Goal: Feedback & Contribution: Leave review/rating

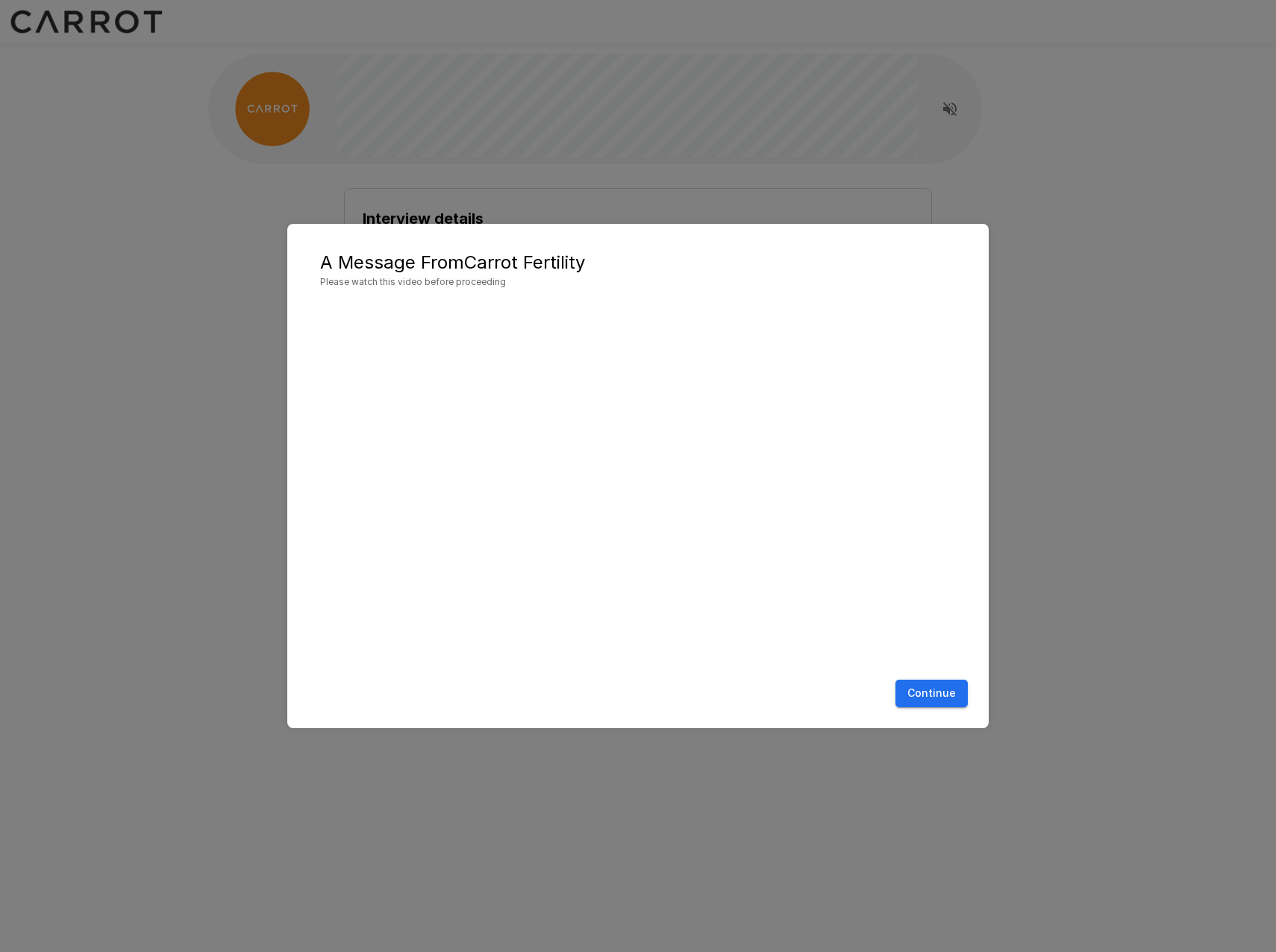
click at [940, 688] on button "Continue" at bounding box center [931, 693] width 72 height 28
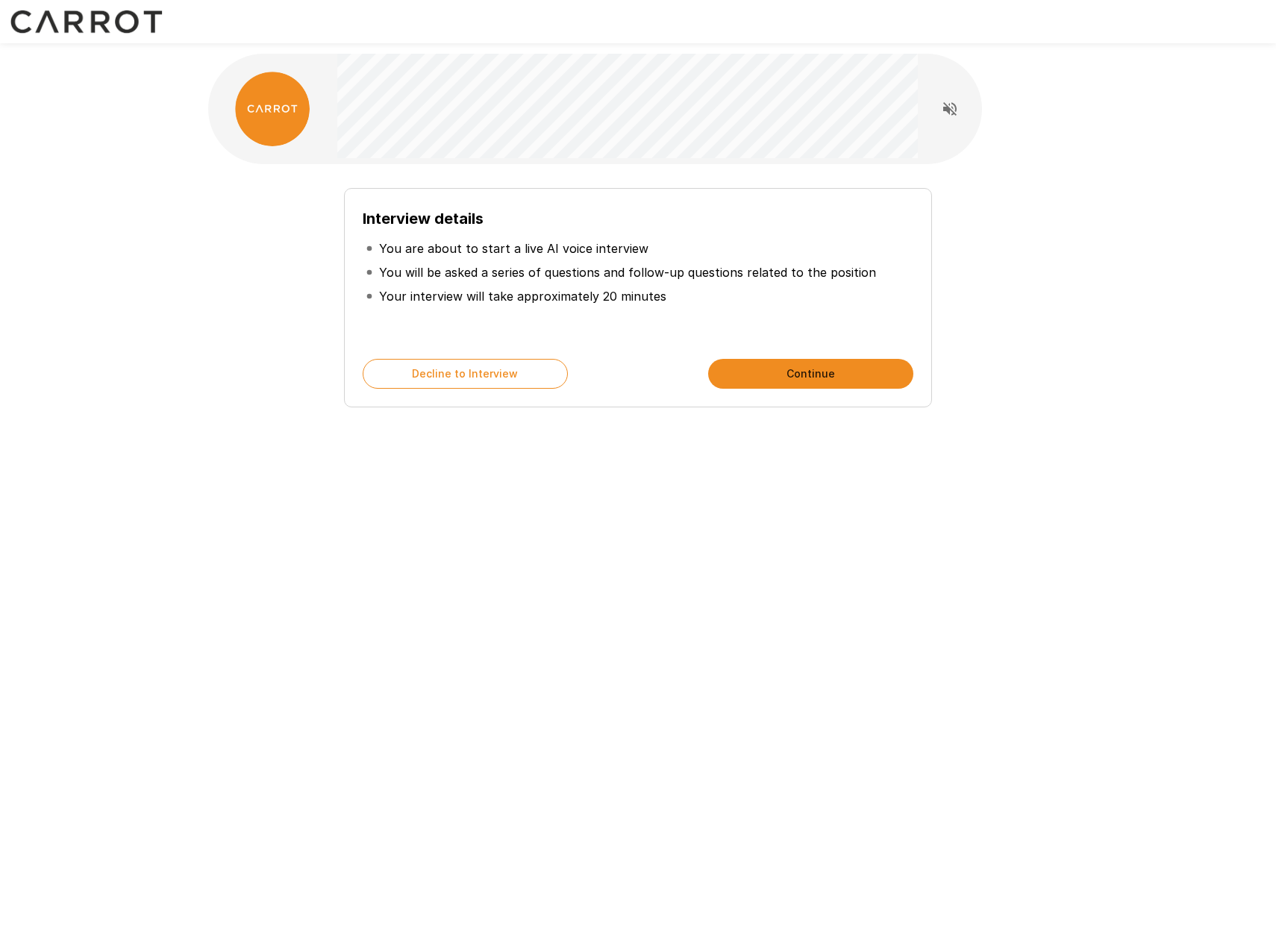
click at [811, 381] on button "Continue" at bounding box center [810, 374] width 205 height 30
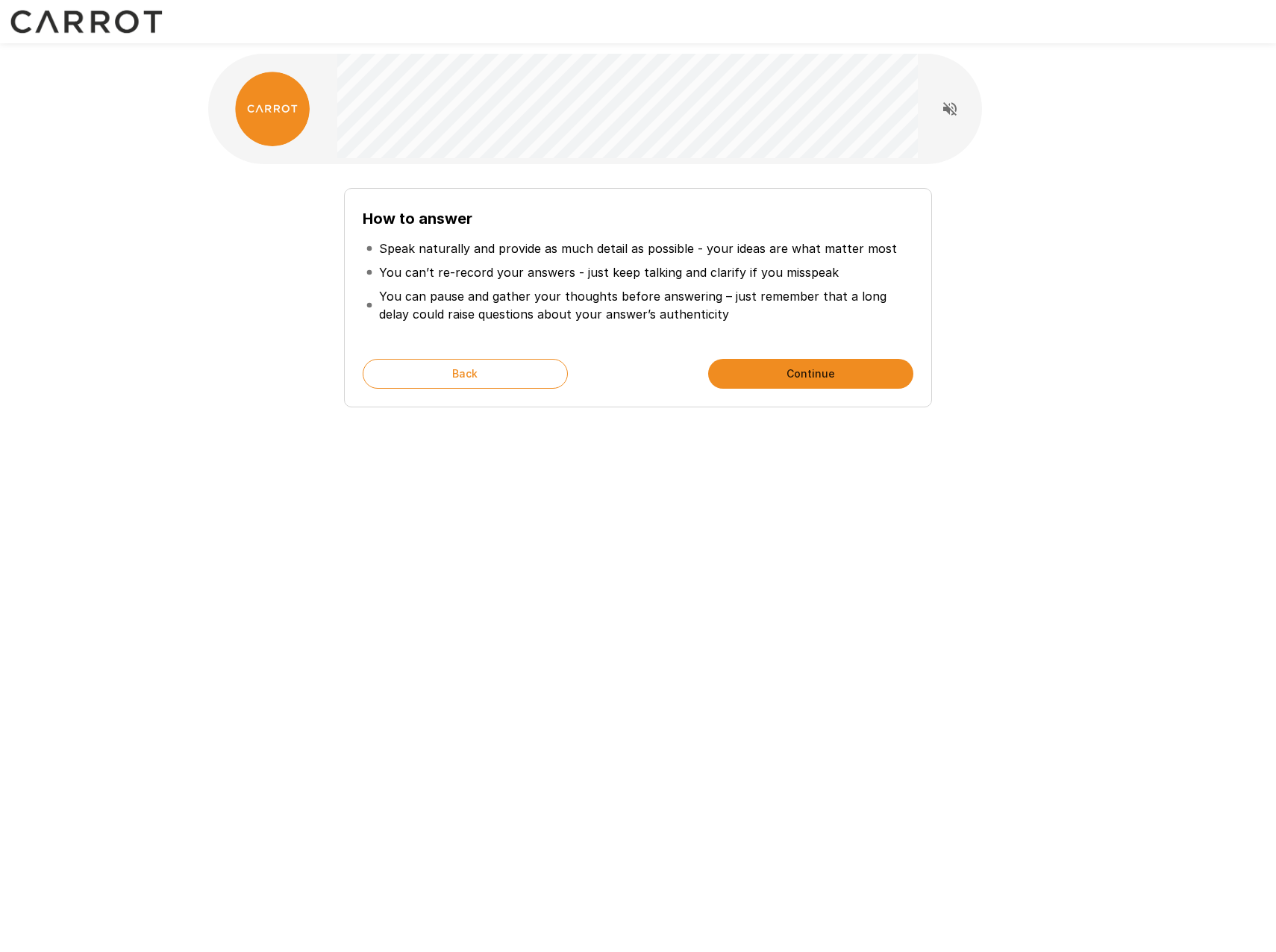
click at [811, 381] on button "Continue" at bounding box center [810, 374] width 205 height 30
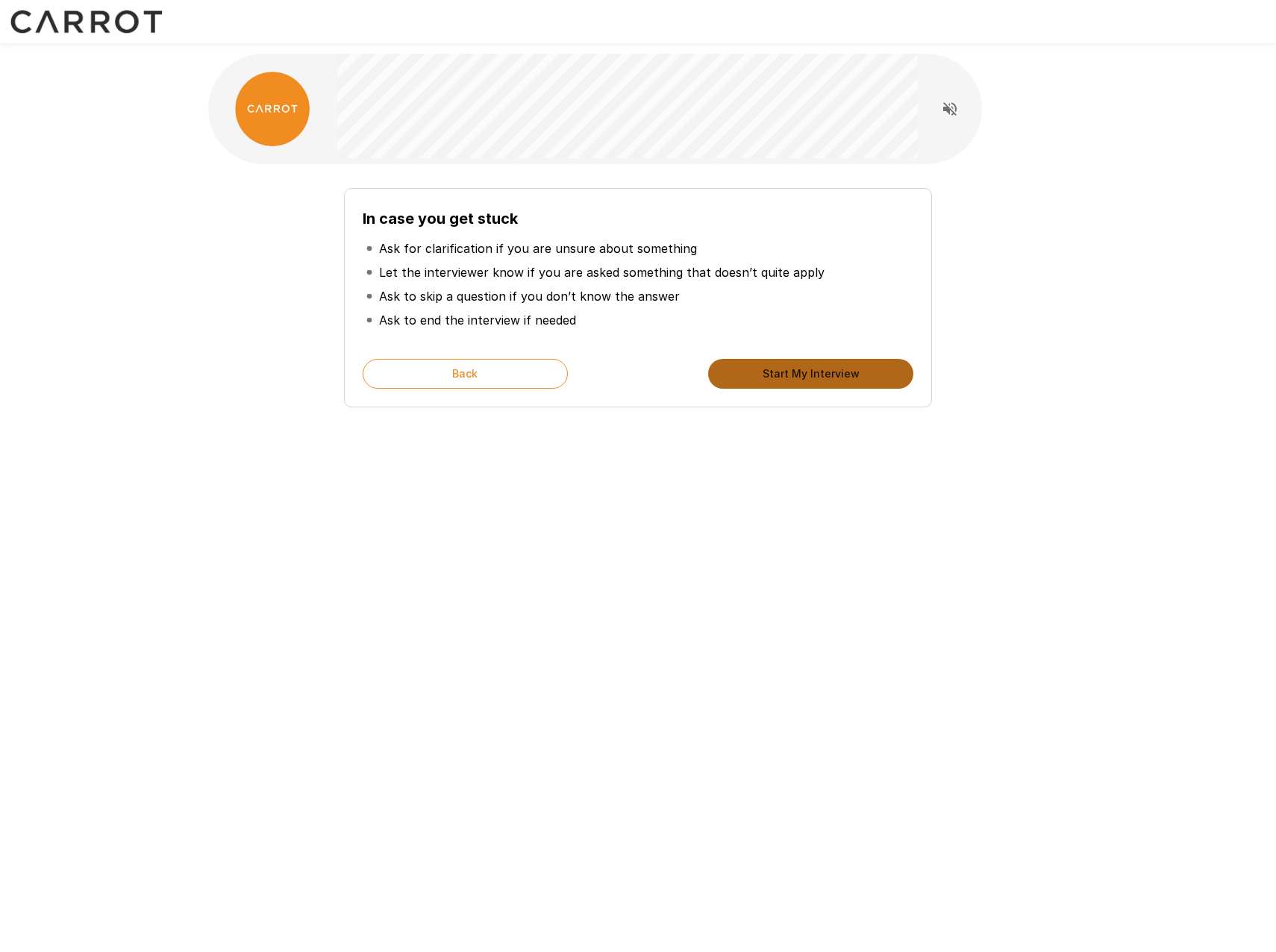
click at [811, 381] on button "Start My Interview" at bounding box center [810, 374] width 205 height 30
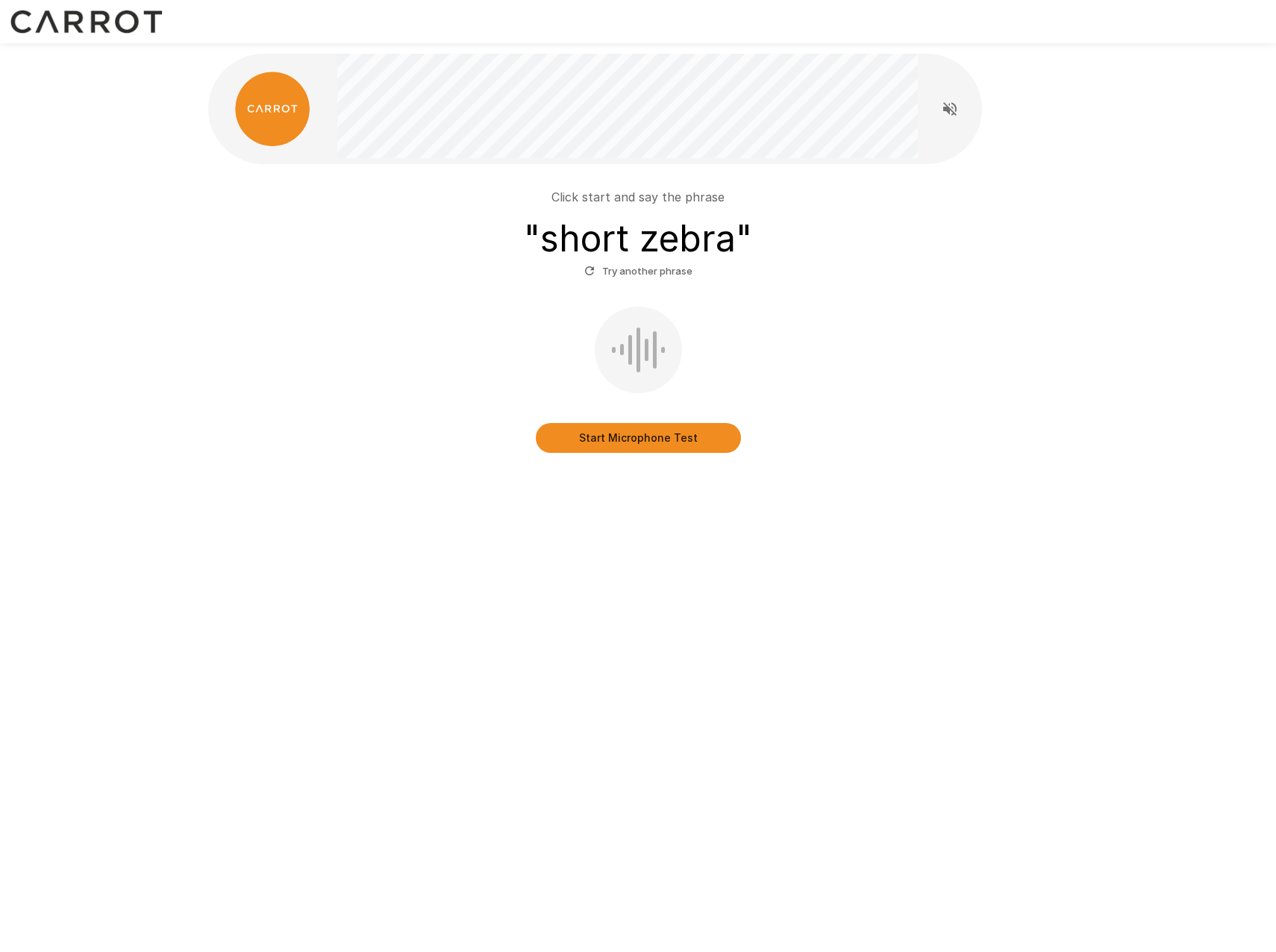
click at [613, 445] on button "Start Microphone Test" at bounding box center [638, 438] width 205 height 30
click at [652, 269] on button "Try another phrase" at bounding box center [638, 271] width 115 height 23
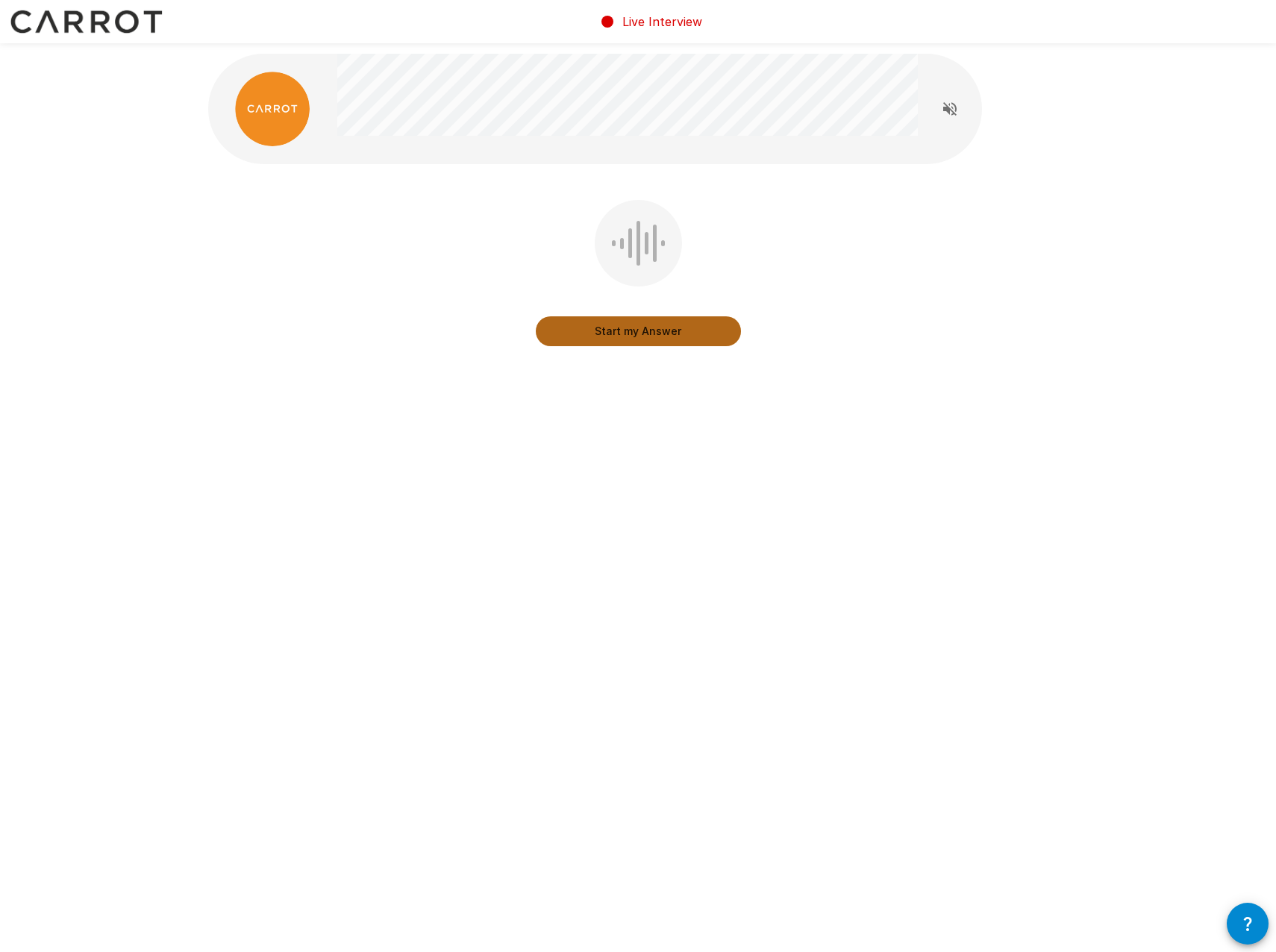
click at [629, 340] on button "Start my Answer" at bounding box center [638, 331] width 205 height 30
click at [633, 336] on button "Stop & Submit" at bounding box center [638, 331] width 205 height 30
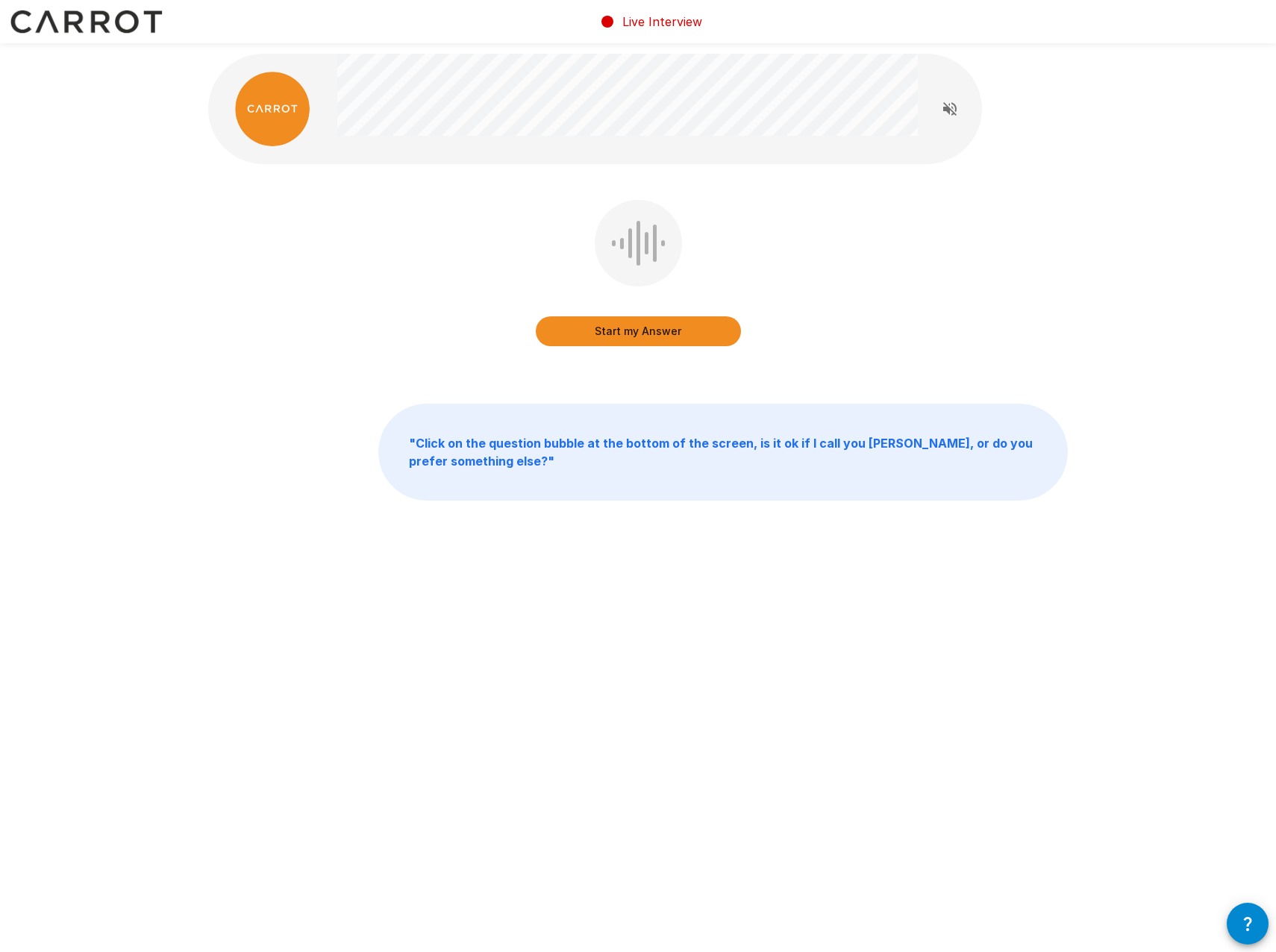
click at [637, 333] on button "Start my Answer" at bounding box center [638, 331] width 205 height 30
click at [666, 339] on button "Stop & Submit" at bounding box center [638, 331] width 205 height 30
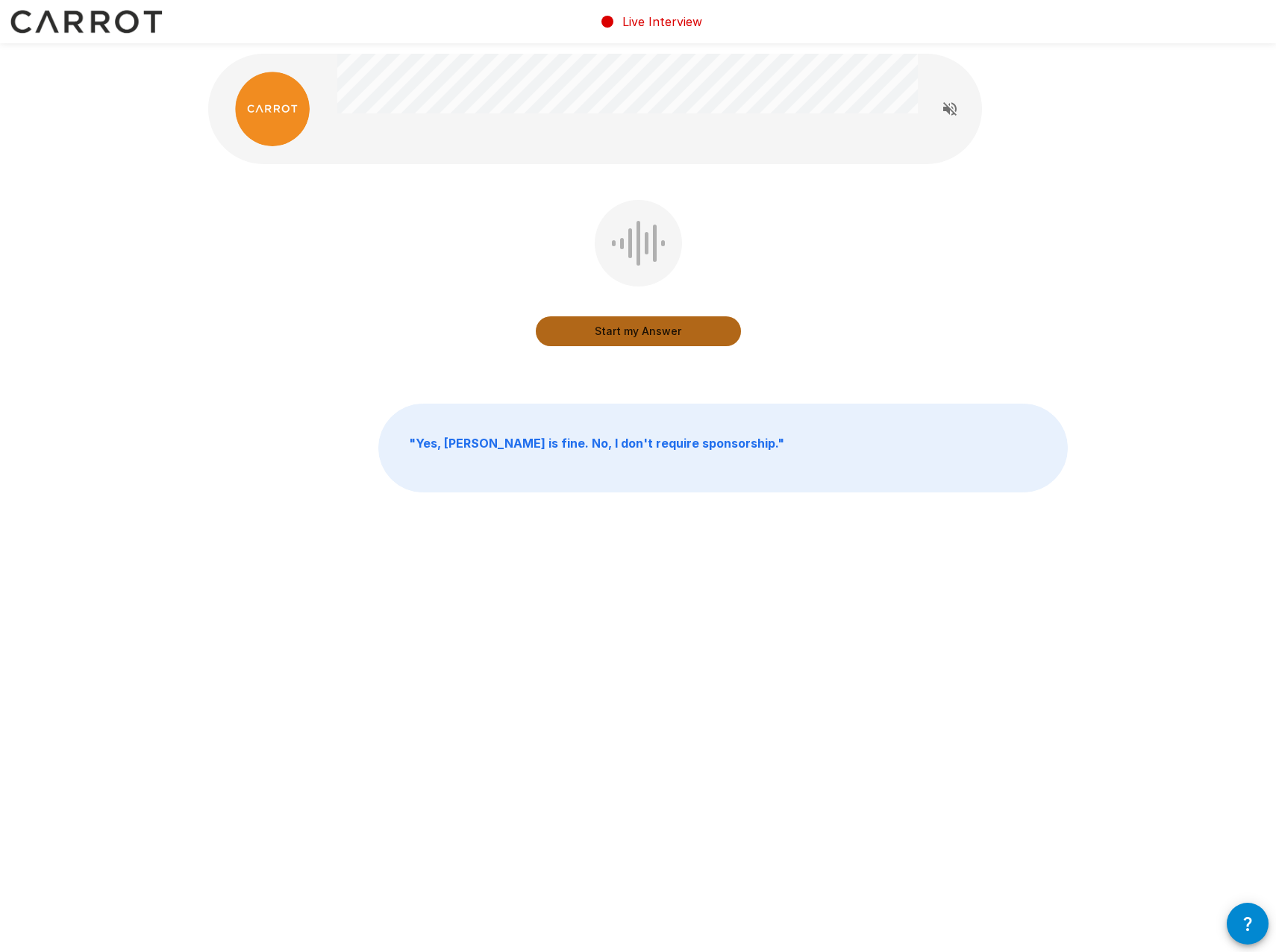
click at [658, 335] on button "Start my Answer" at bounding box center [638, 331] width 205 height 30
click at [627, 331] on button "Stop & Submit" at bounding box center [638, 331] width 205 height 30
click at [633, 331] on button "Start my Answer" at bounding box center [638, 331] width 205 height 30
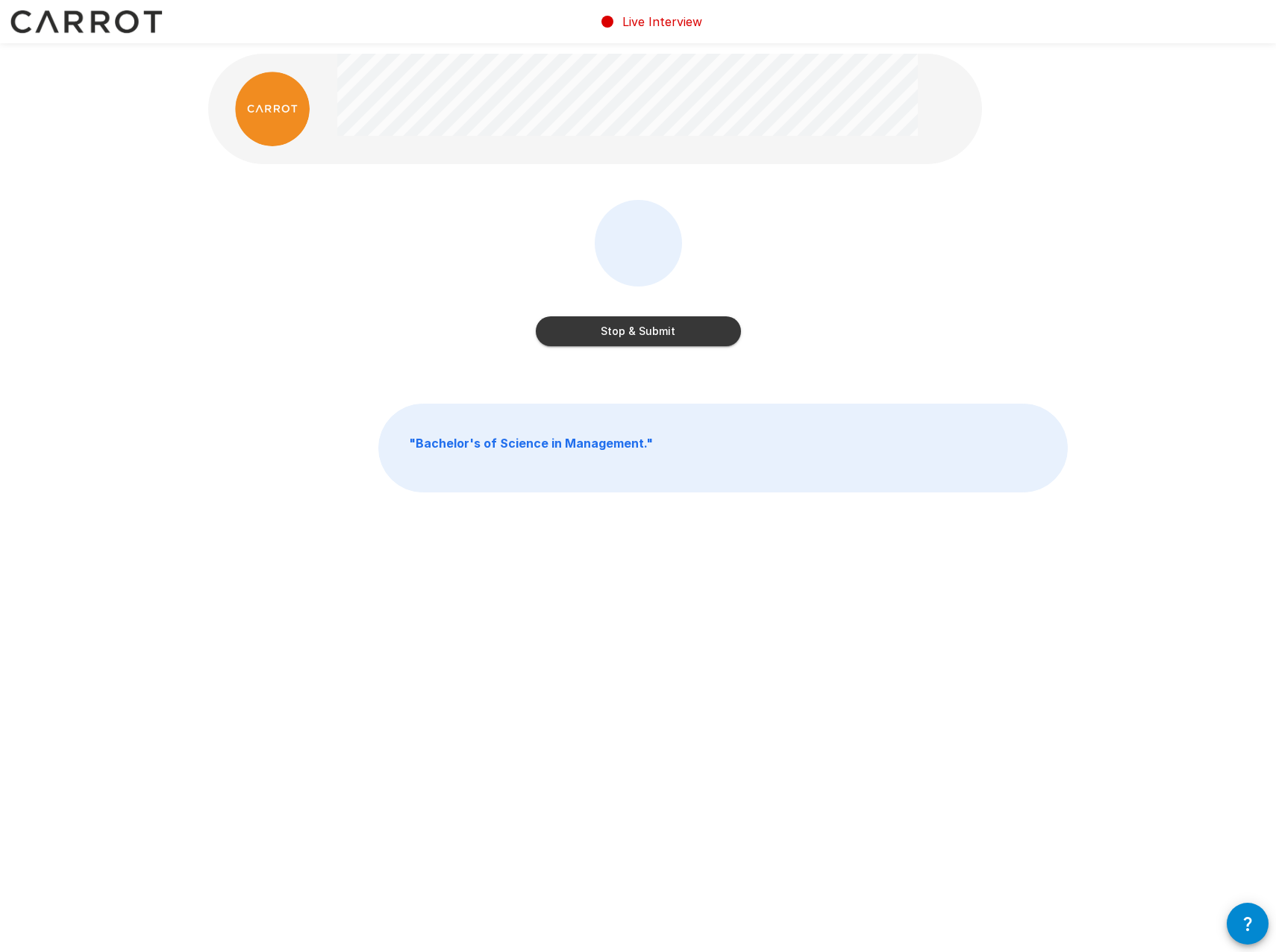
click at [643, 332] on button "Stop & Submit" at bounding box center [638, 331] width 205 height 30
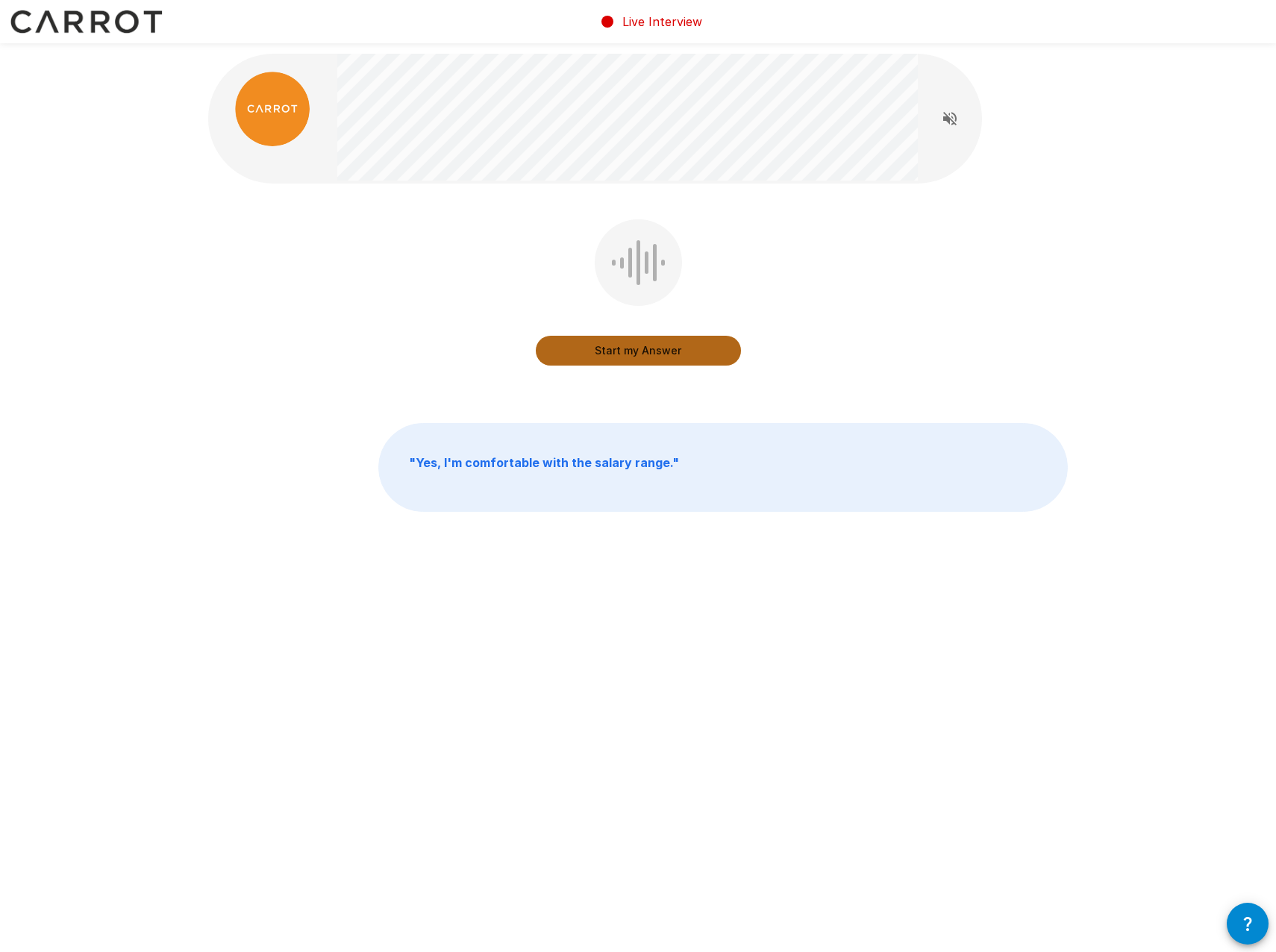
click at [618, 353] on button "Start my Answer" at bounding box center [638, 351] width 205 height 30
click at [648, 356] on button "Stop & Submit" at bounding box center [638, 351] width 205 height 30
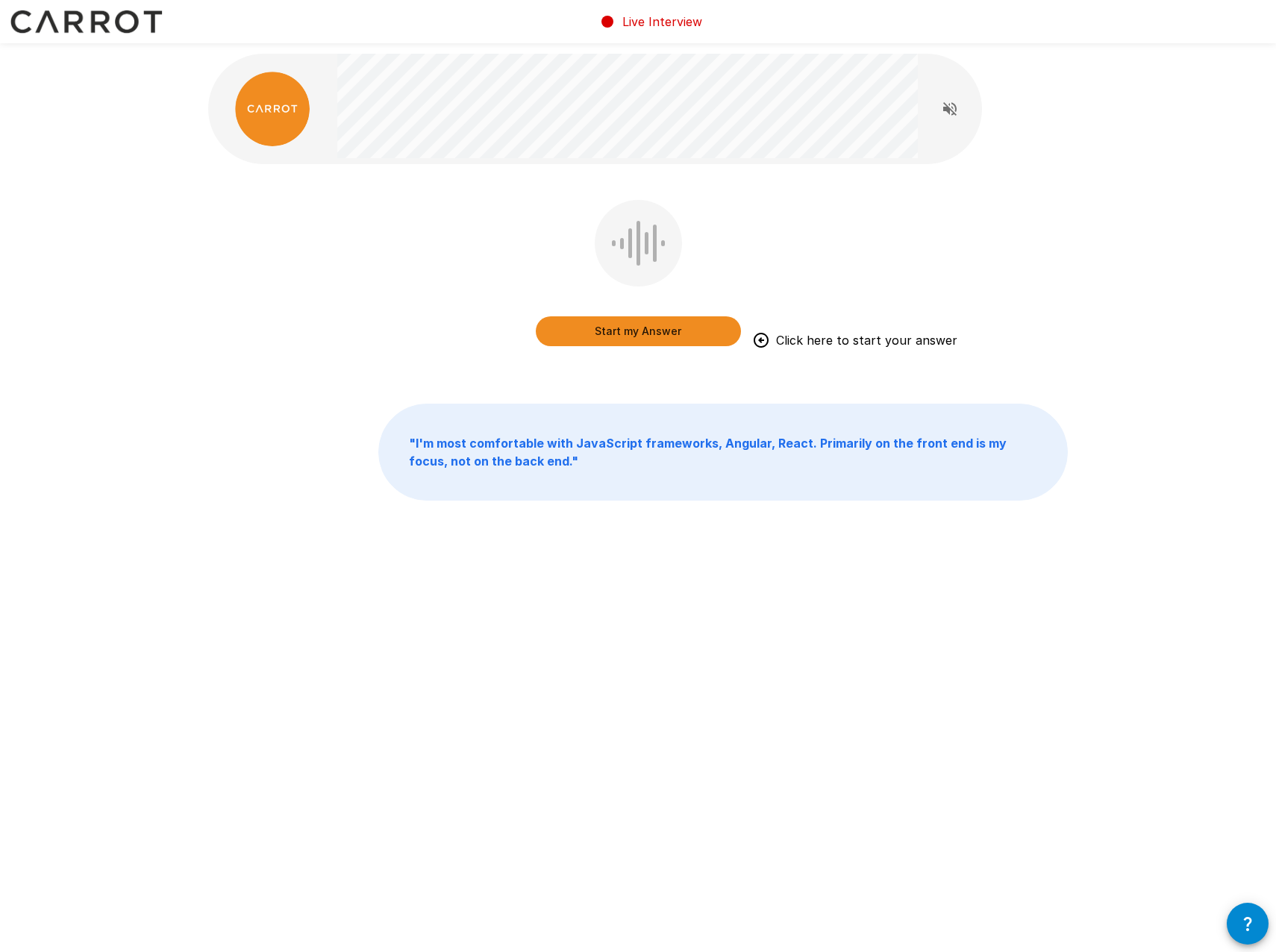
click at [669, 335] on button "Start my Answer" at bounding box center [638, 331] width 205 height 30
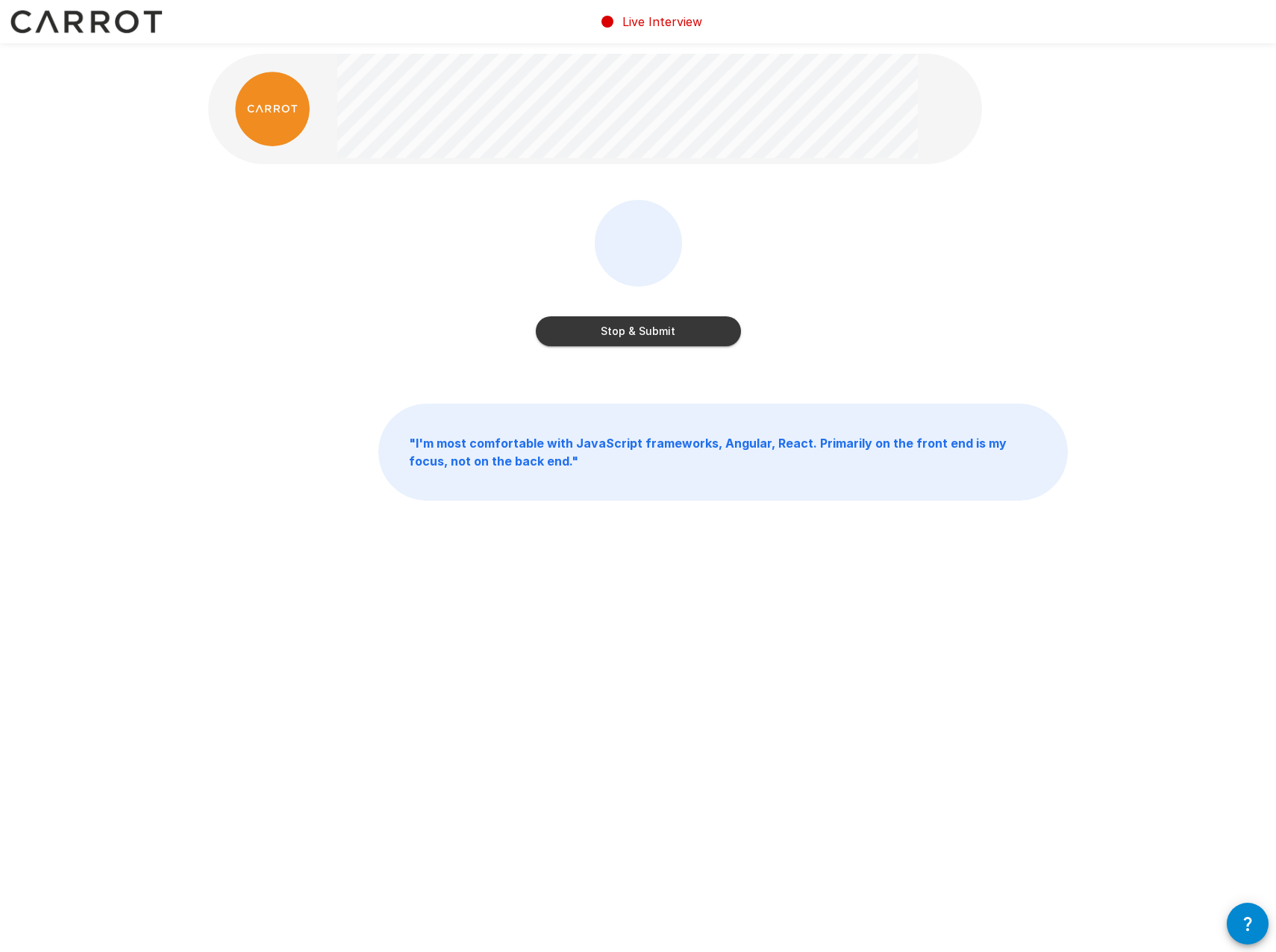
click at [603, 334] on button "Stop & Submit" at bounding box center [638, 331] width 205 height 30
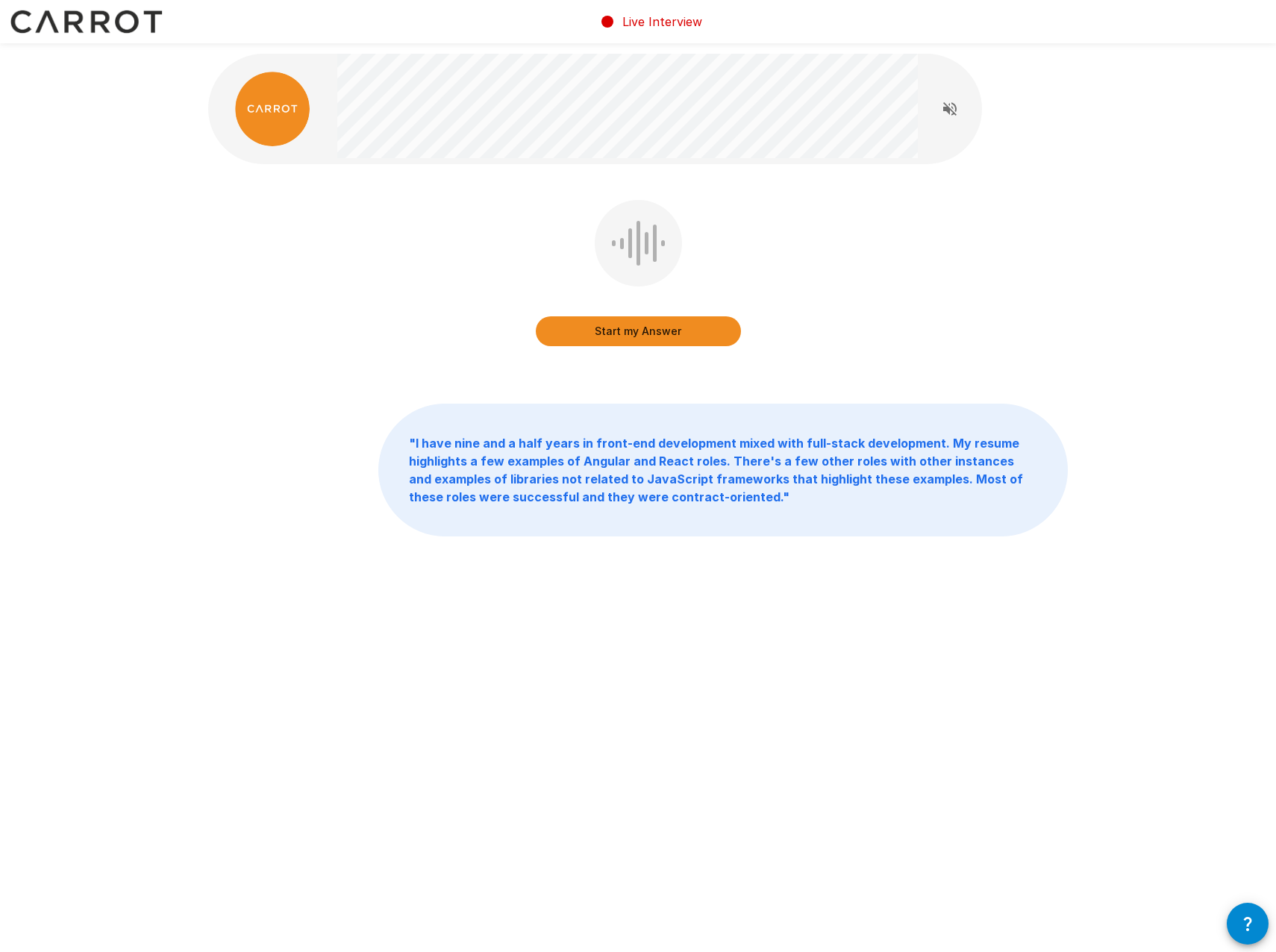
click at [616, 335] on button "Start my Answer" at bounding box center [638, 331] width 205 height 30
click at [640, 327] on button "Stop & Submit" at bounding box center [638, 331] width 205 height 30
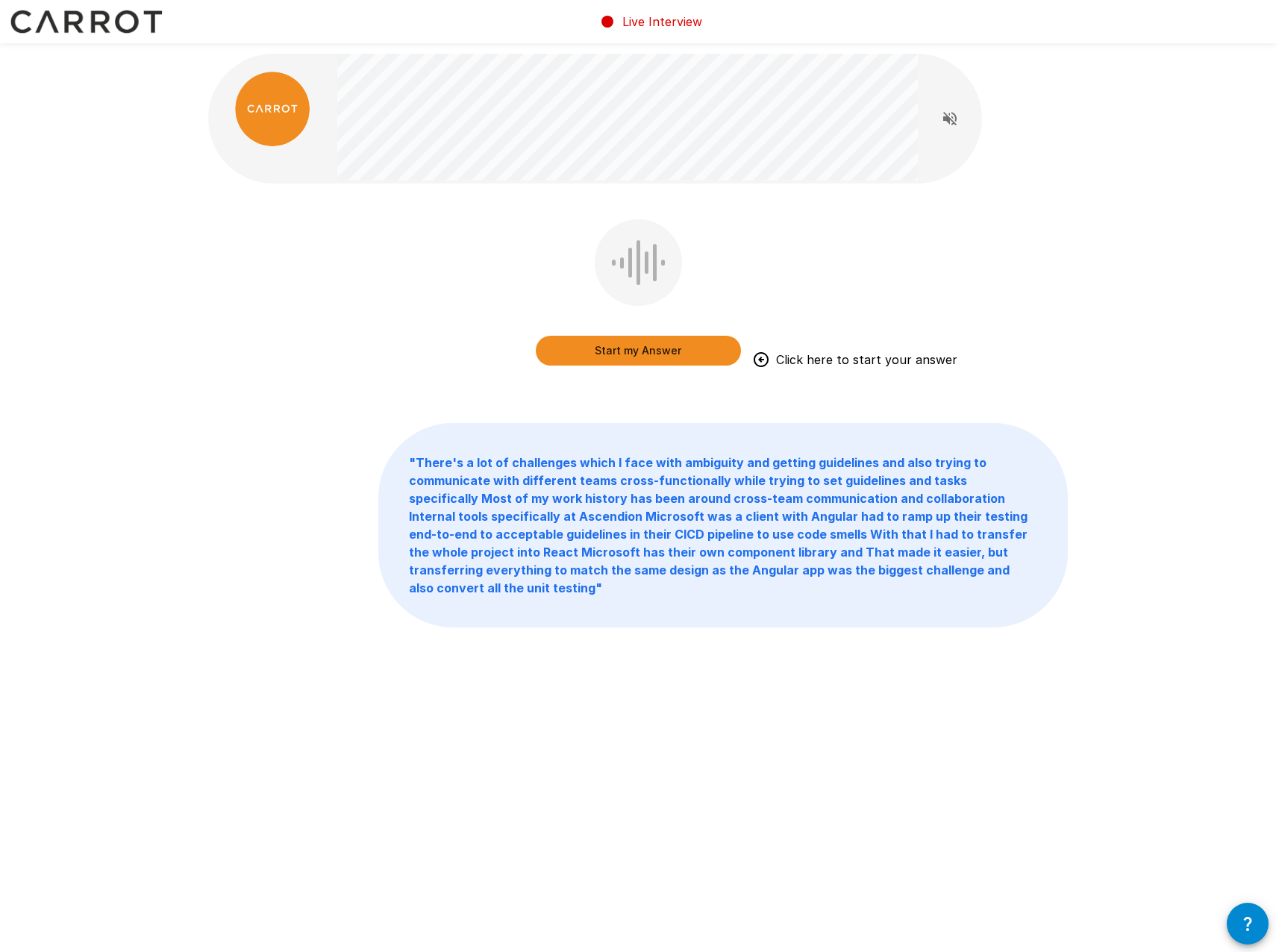
click at [618, 356] on button "Start my Answer" at bounding box center [638, 351] width 205 height 30
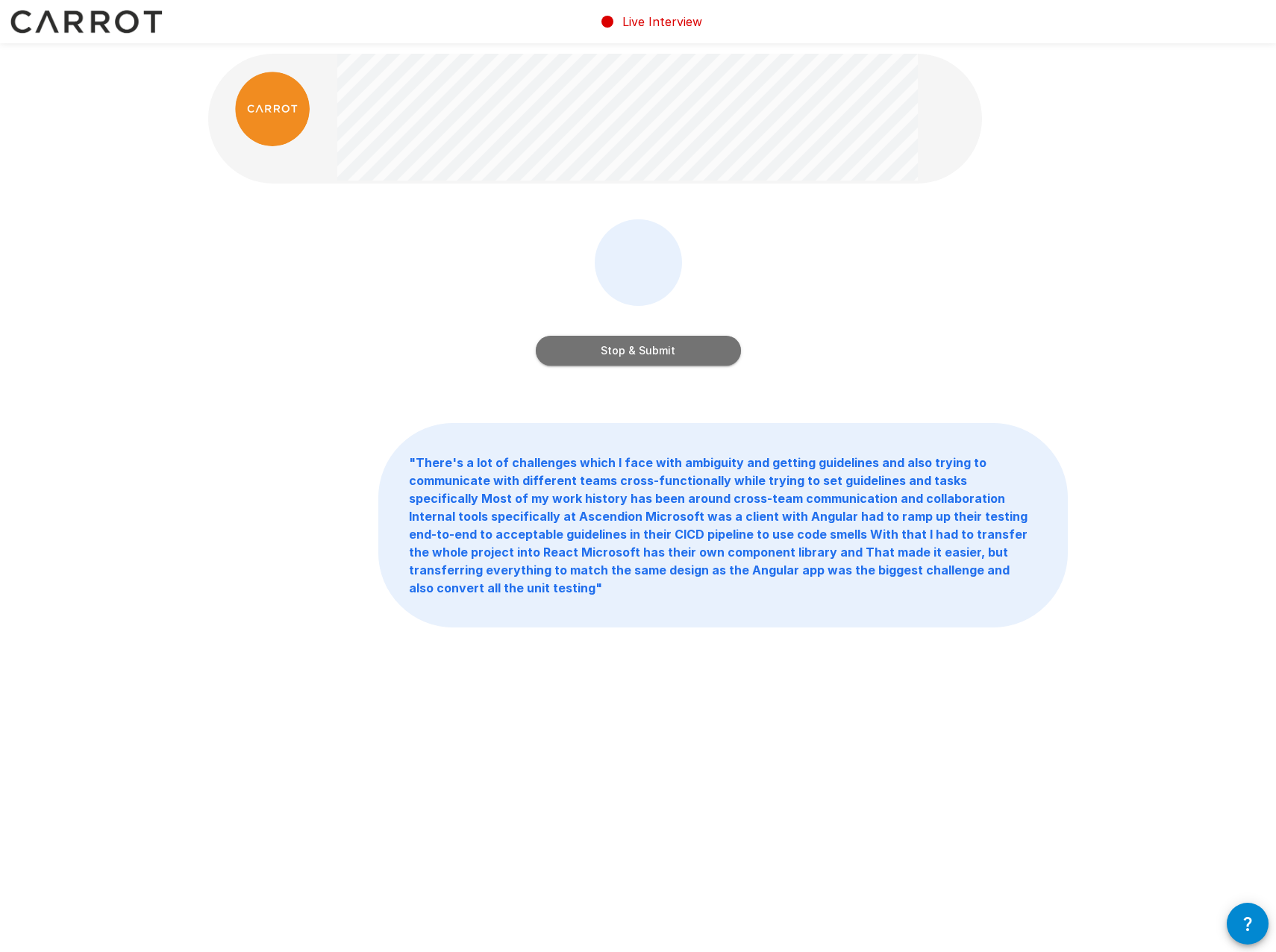
click at [649, 349] on button "Stop & Submit" at bounding box center [638, 351] width 205 height 30
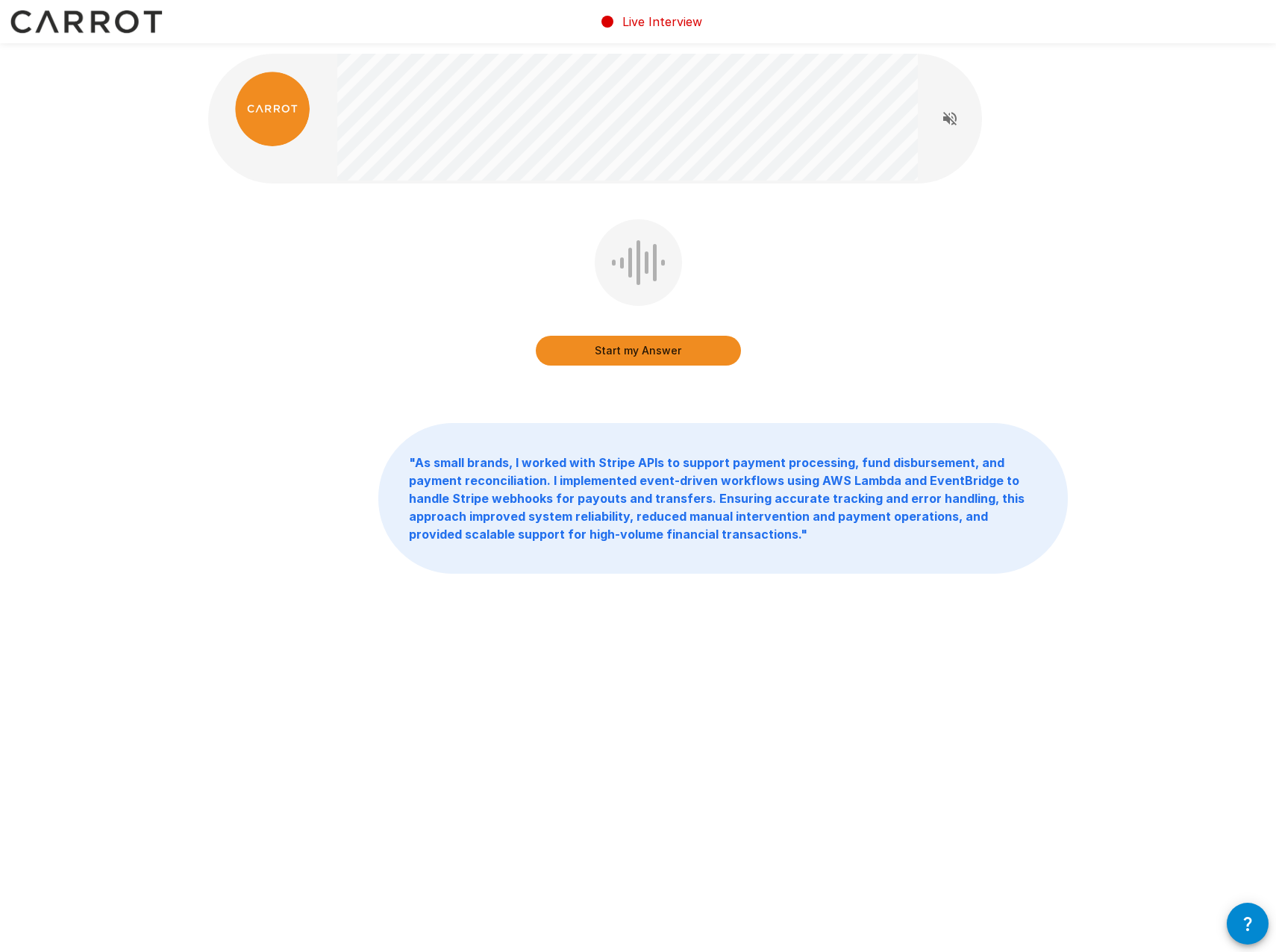
click at [617, 348] on button "Start my Answer" at bounding box center [638, 351] width 205 height 30
click at [613, 358] on button "Stop & Submit" at bounding box center [638, 351] width 205 height 30
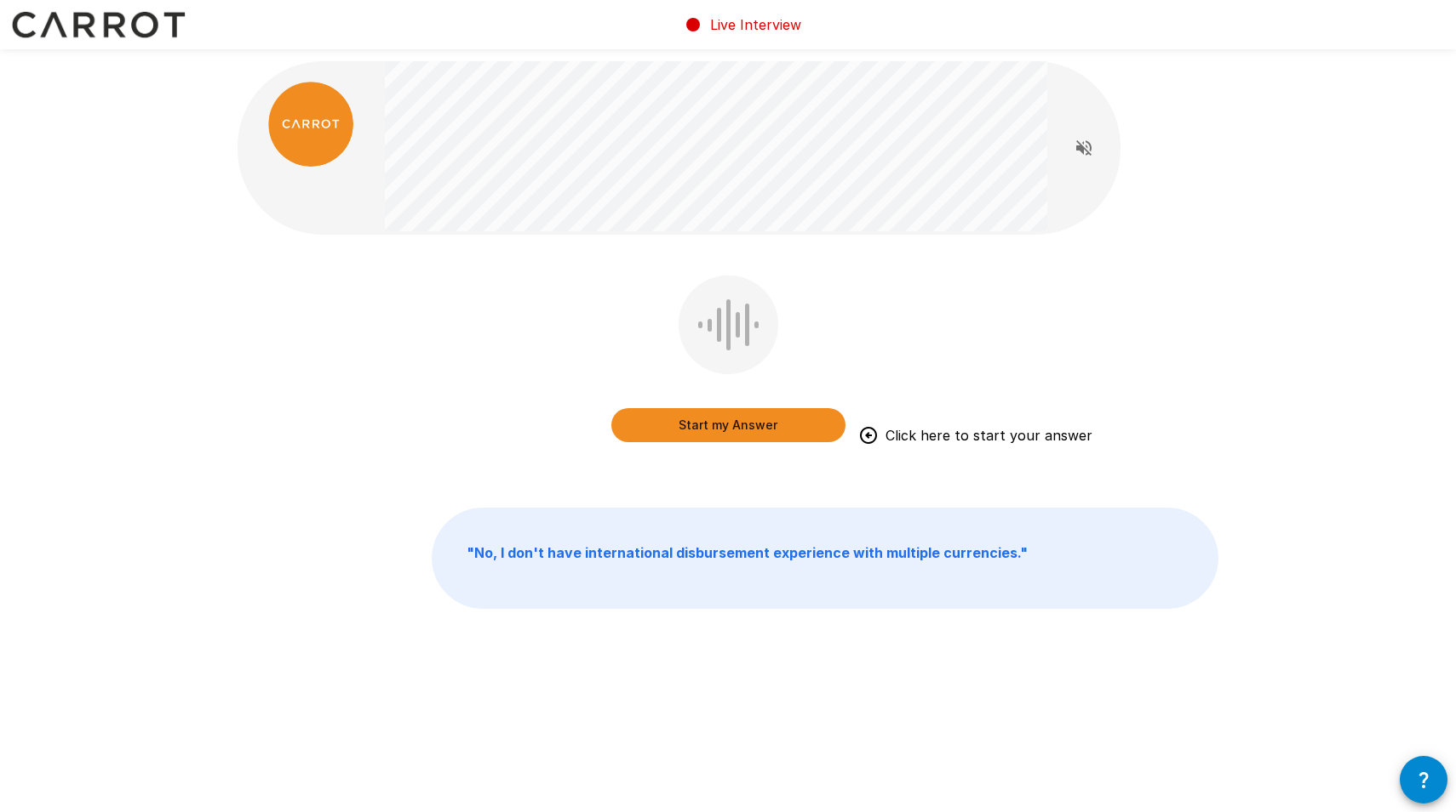
click at [687, 430] on button "Start my Answer" at bounding box center [728, 426] width 234 height 34
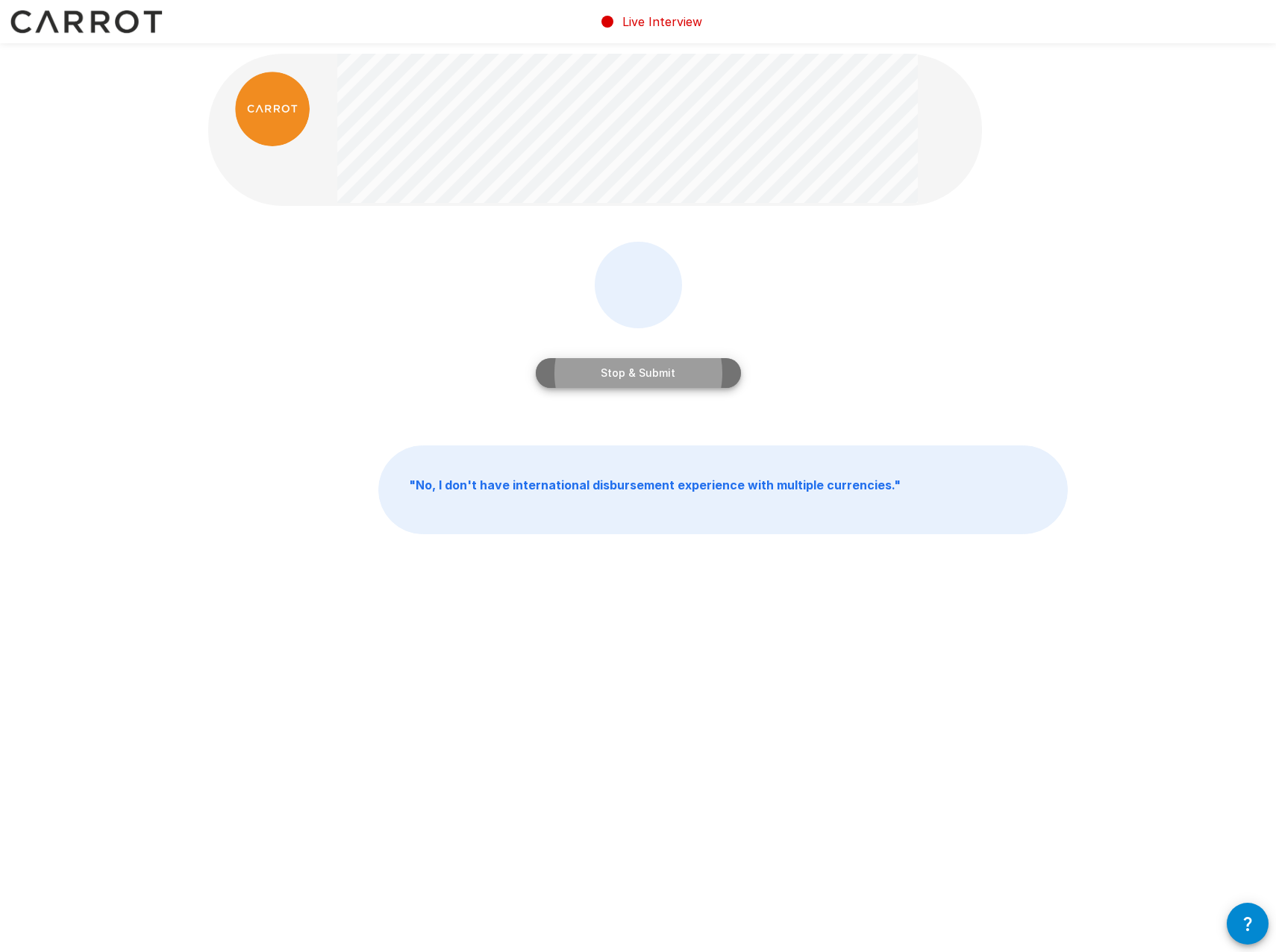
click at [607, 375] on button "Stop & Submit" at bounding box center [638, 373] width 205 height 30
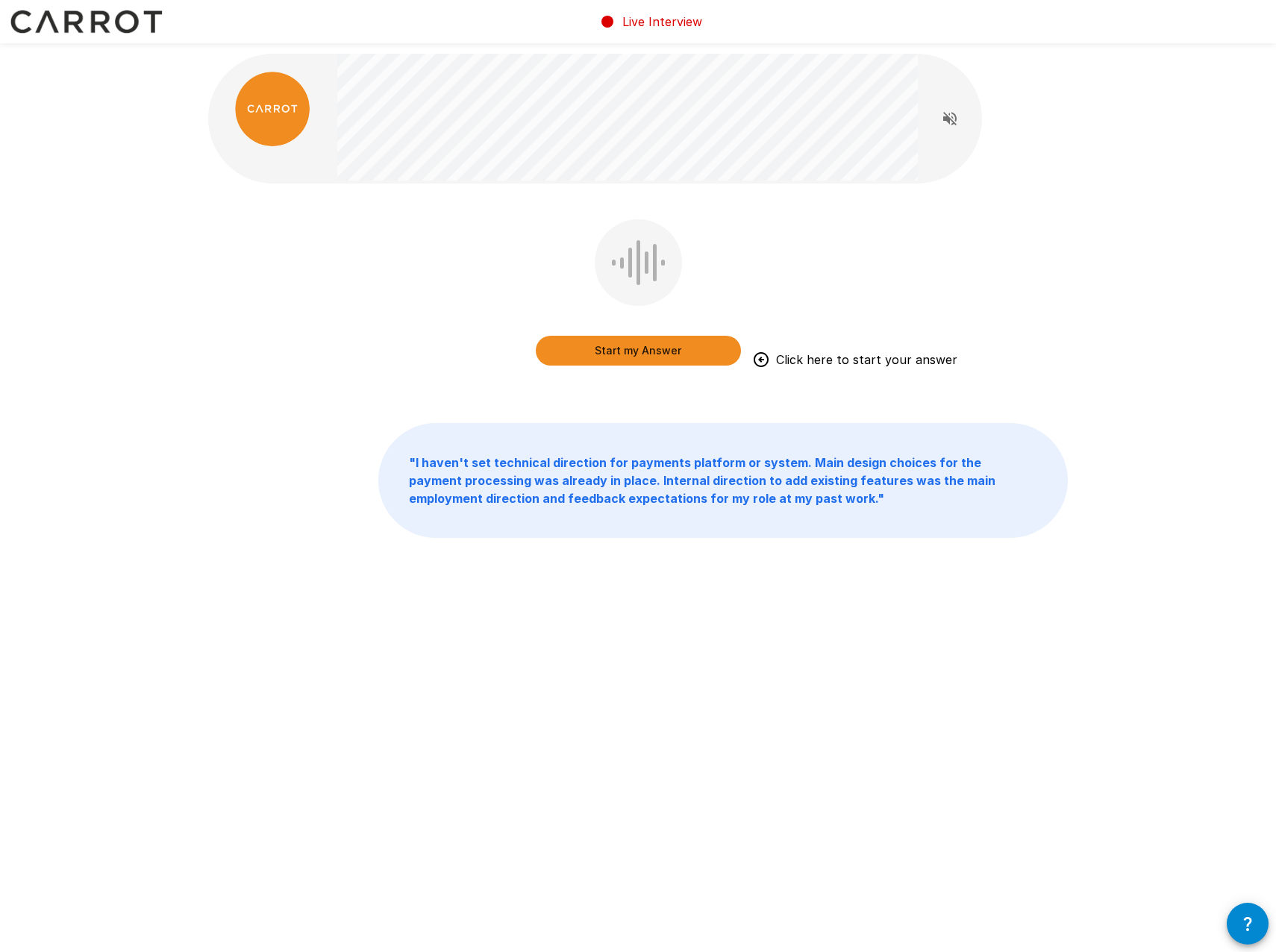
click at [592, 353] on button "Start my Answer" at bounding box center [638, 351] width 205 height 30
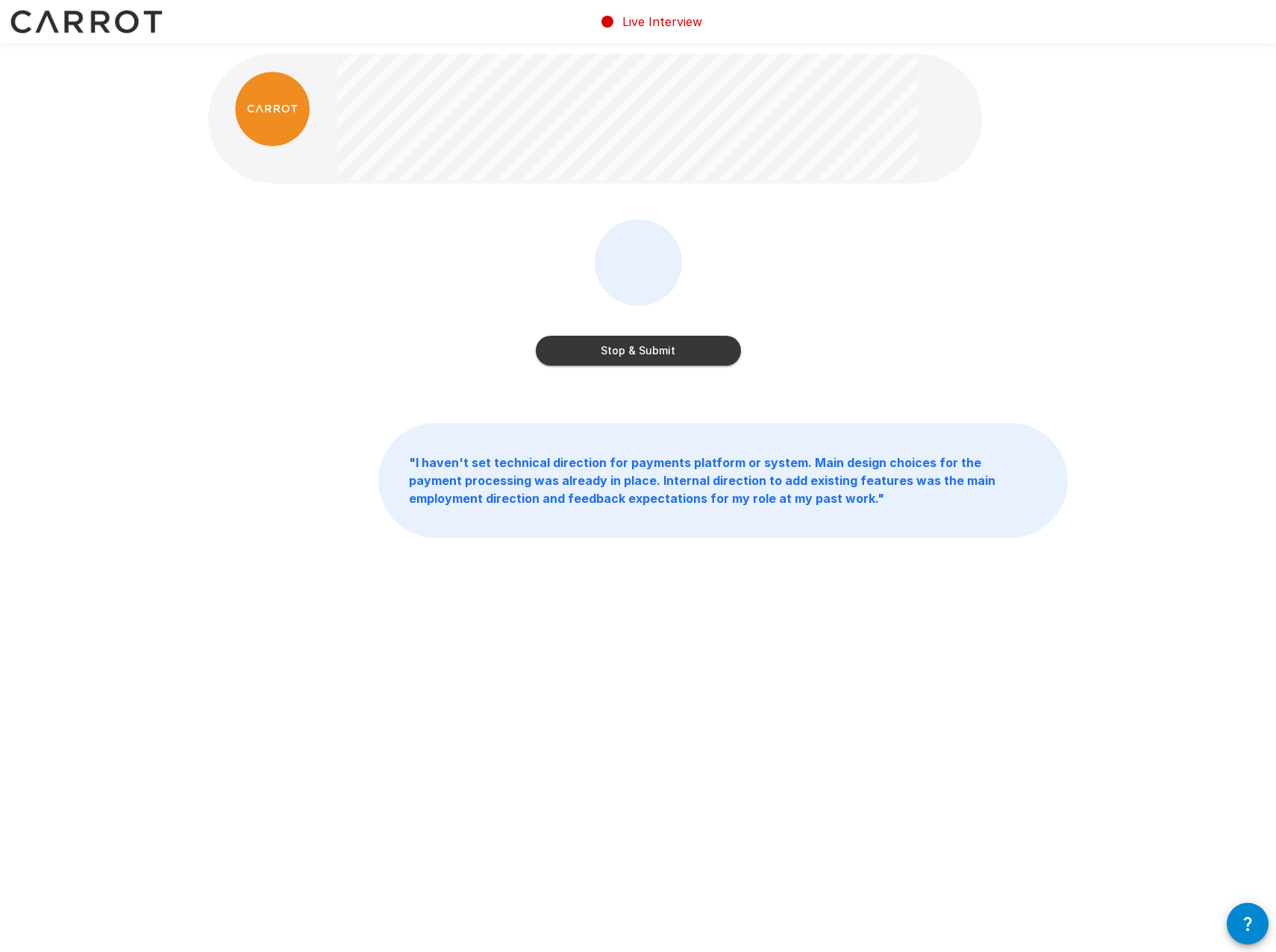
click at [623, 353] on button "Stop & Submit" at bounding box center [638, 351] width 205 height 30
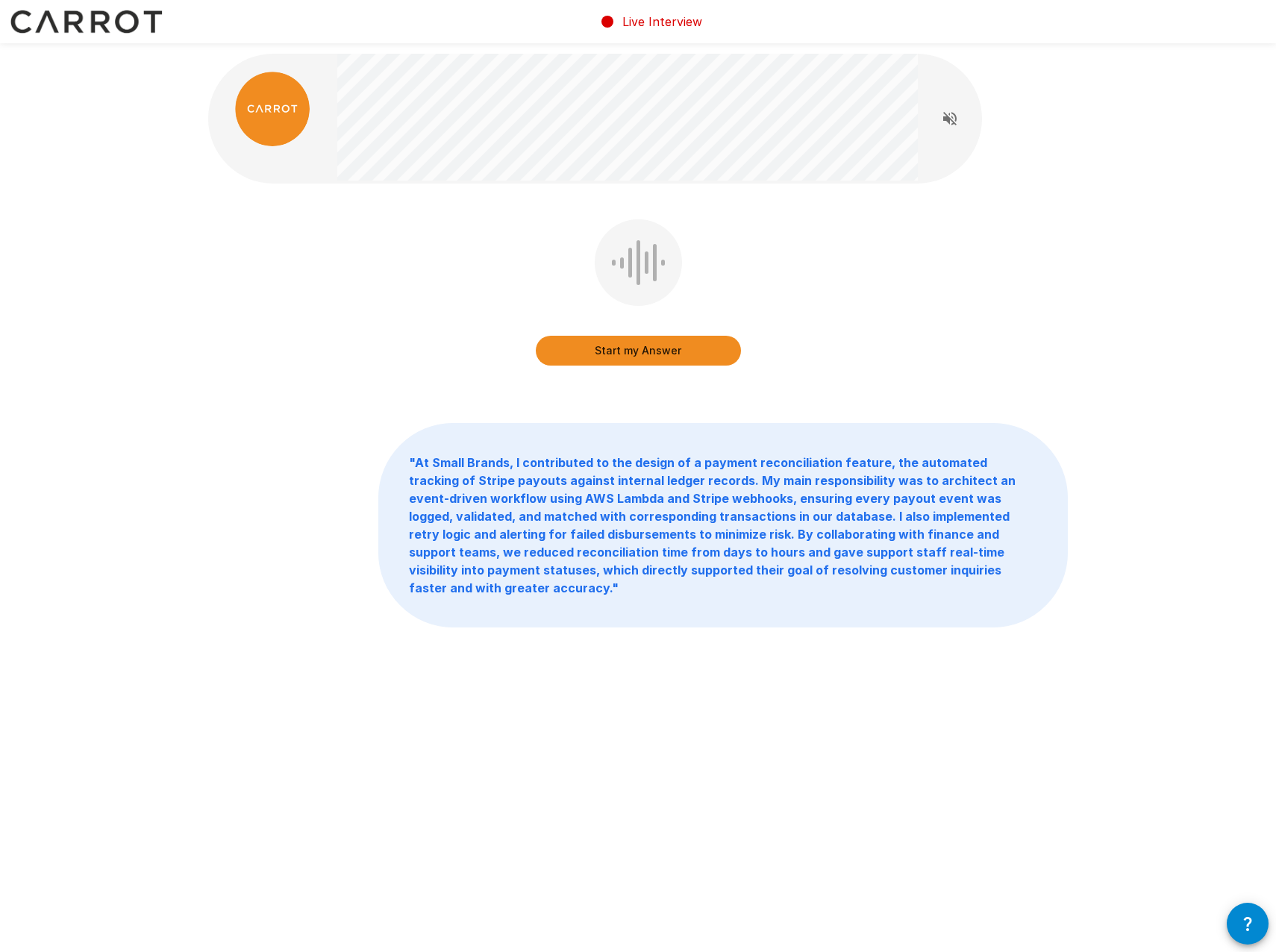
drag, startPoint x: 595, startPoint y: 361, endPoint x: 495, endPoint y: 353, distance: 100.3
click at [595, 361] on button "Start my Answer" at bounding box center [638, 351] width 205 height 30
click at [618, 358] on button "Stop & Submit" at bounding box center [638, 351] width 205 height 30
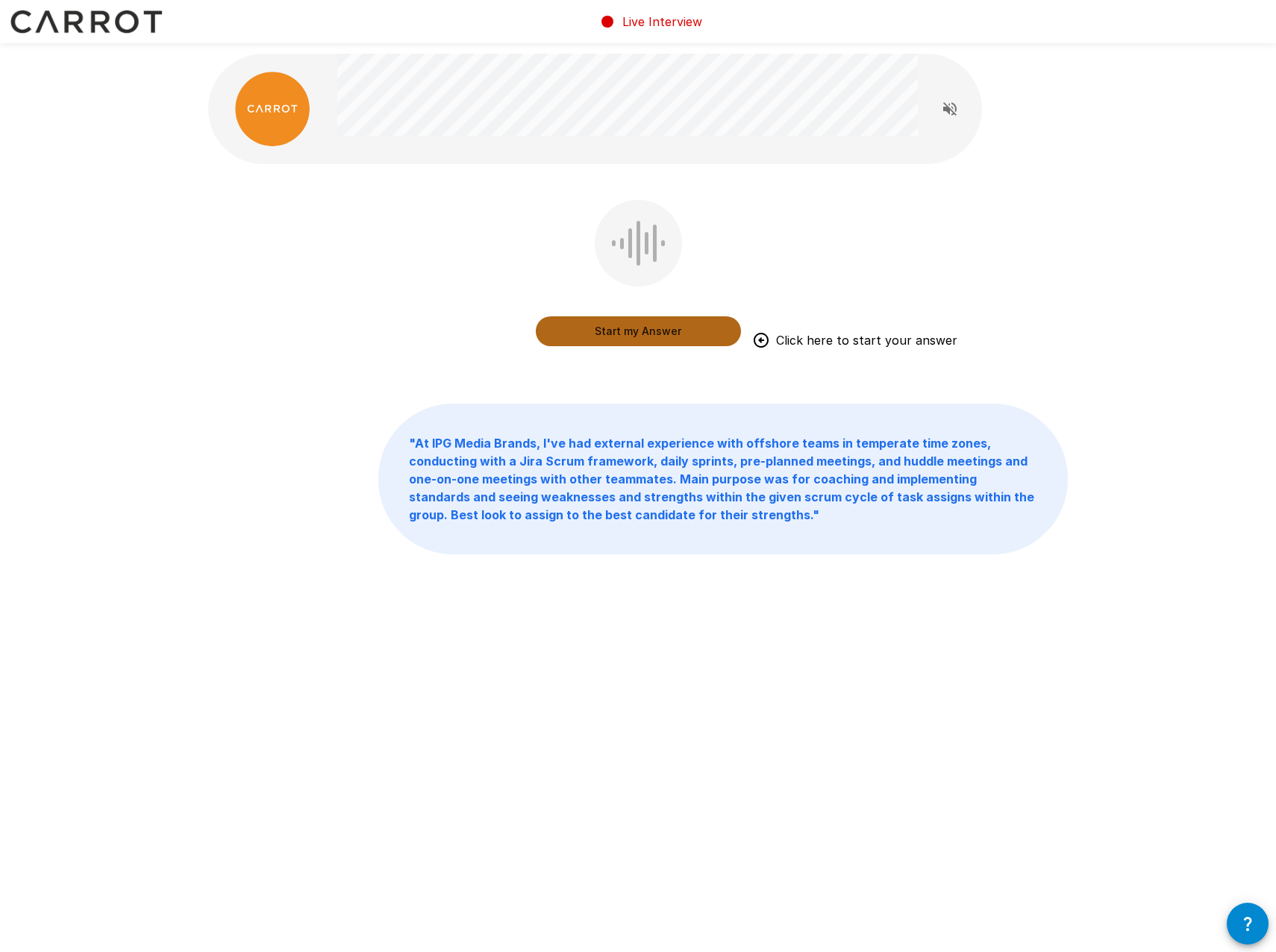
click at [602, 334] on button "Start my Answer" at bounding box center [638, 331] width 205 height 30
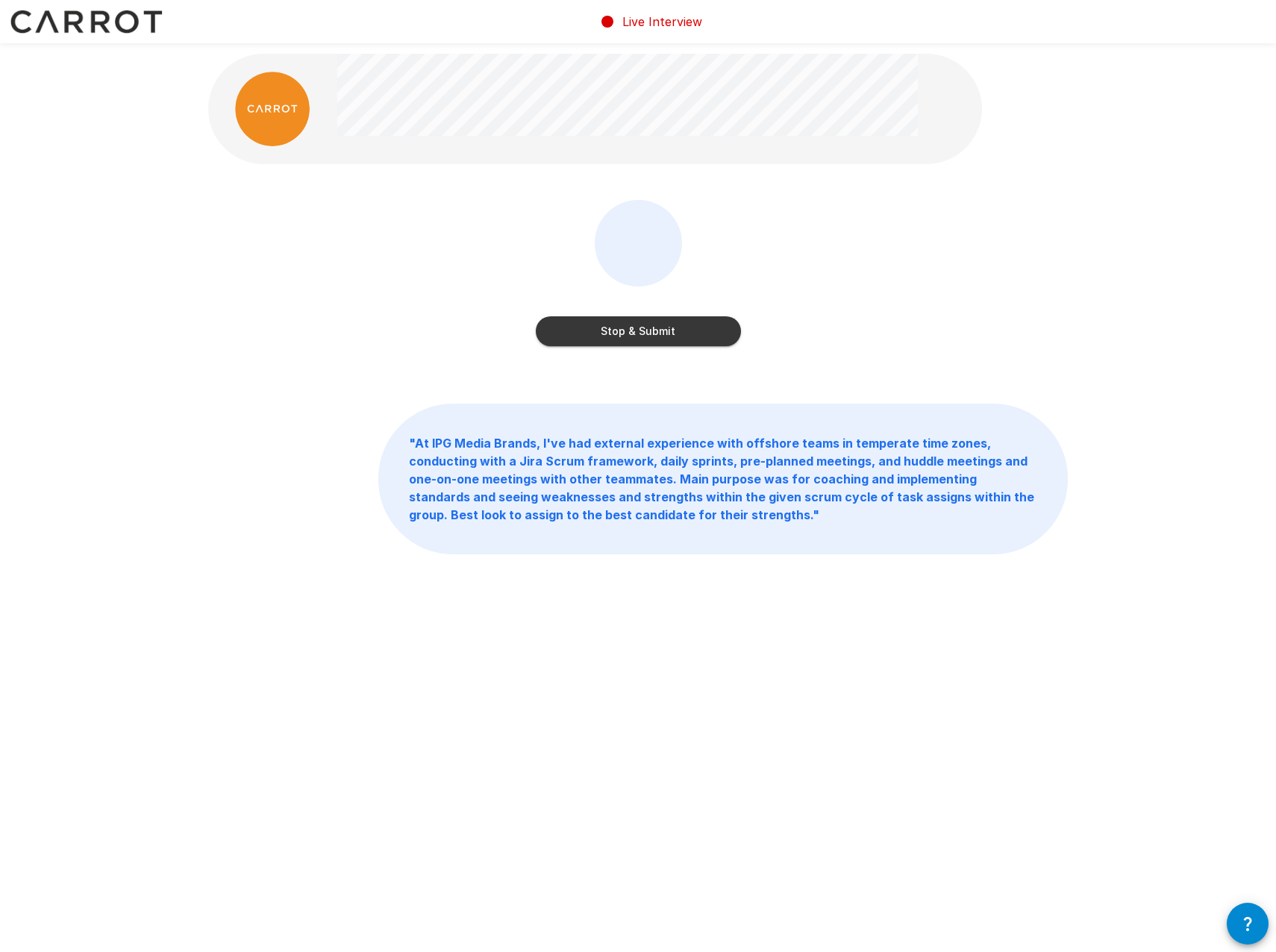
click at [630, 328] on button "Stop & Submit" at bounding box center [638, 331] width 205 height 30
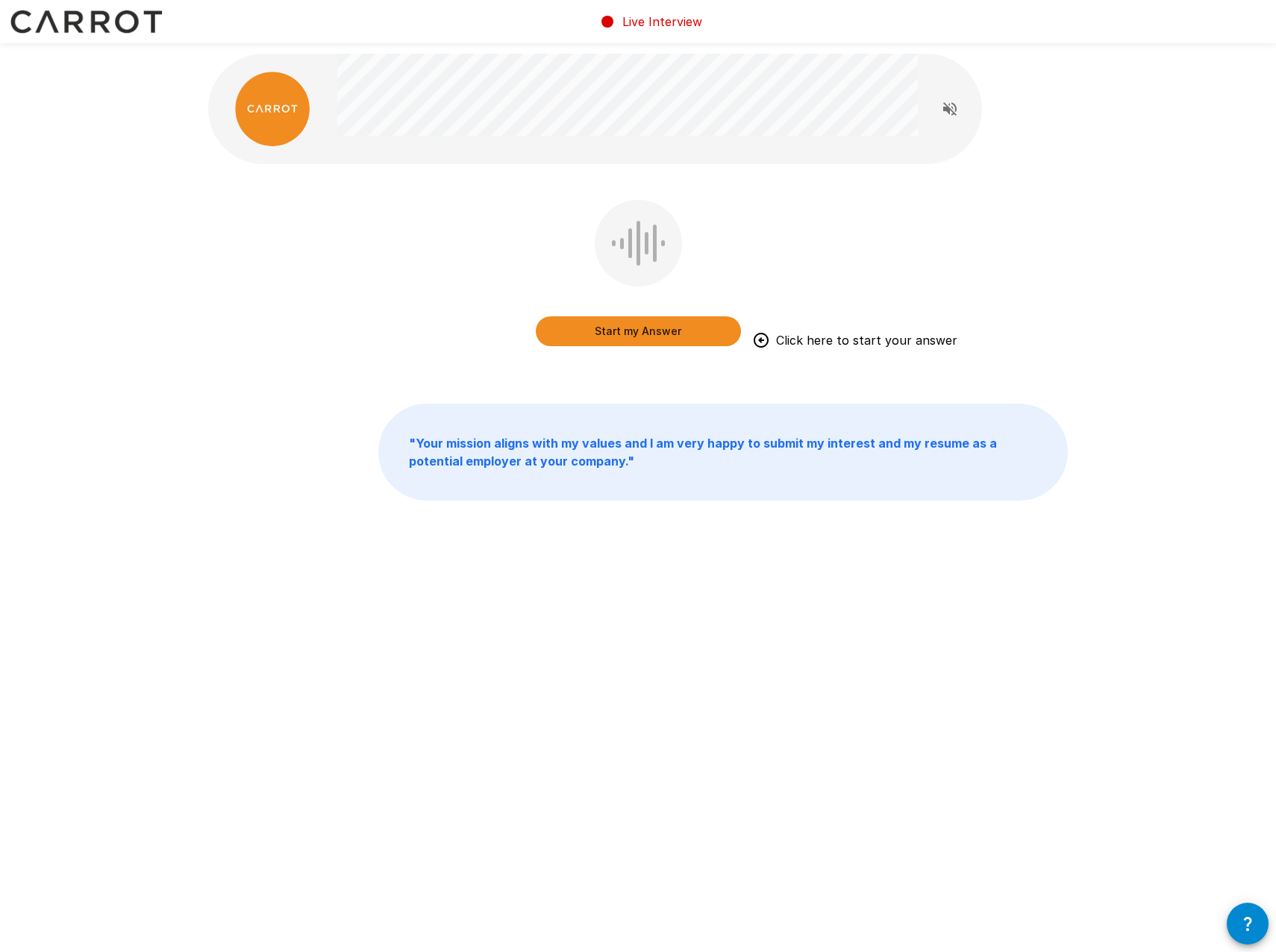
click at [584, 327] on button "Start my Answer" at bounding box center [638, 331] width 205 height 30
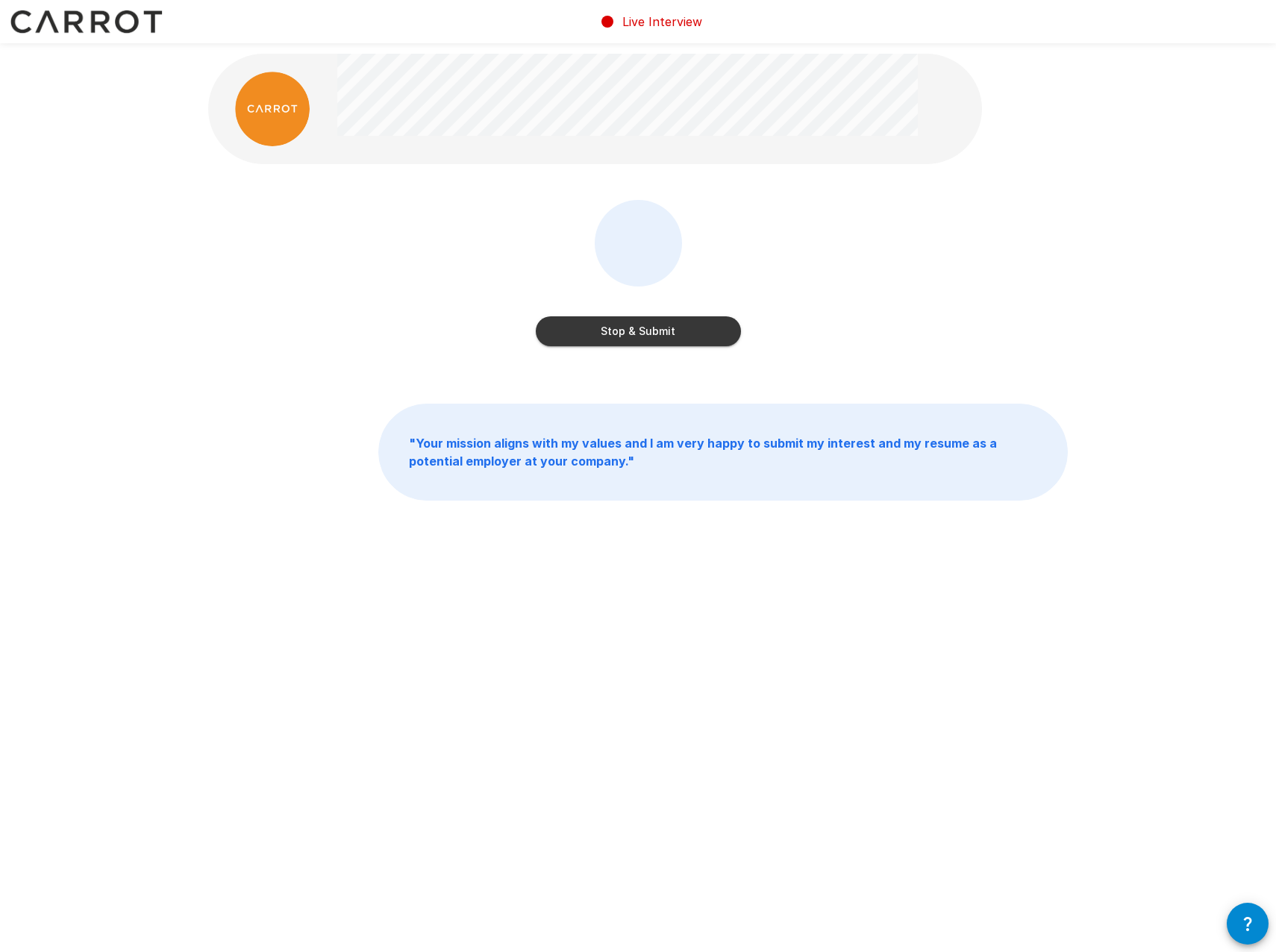
click at [604, 320] on button "Stop & Submit" at bounding box center [638, 331] width 205 height 30
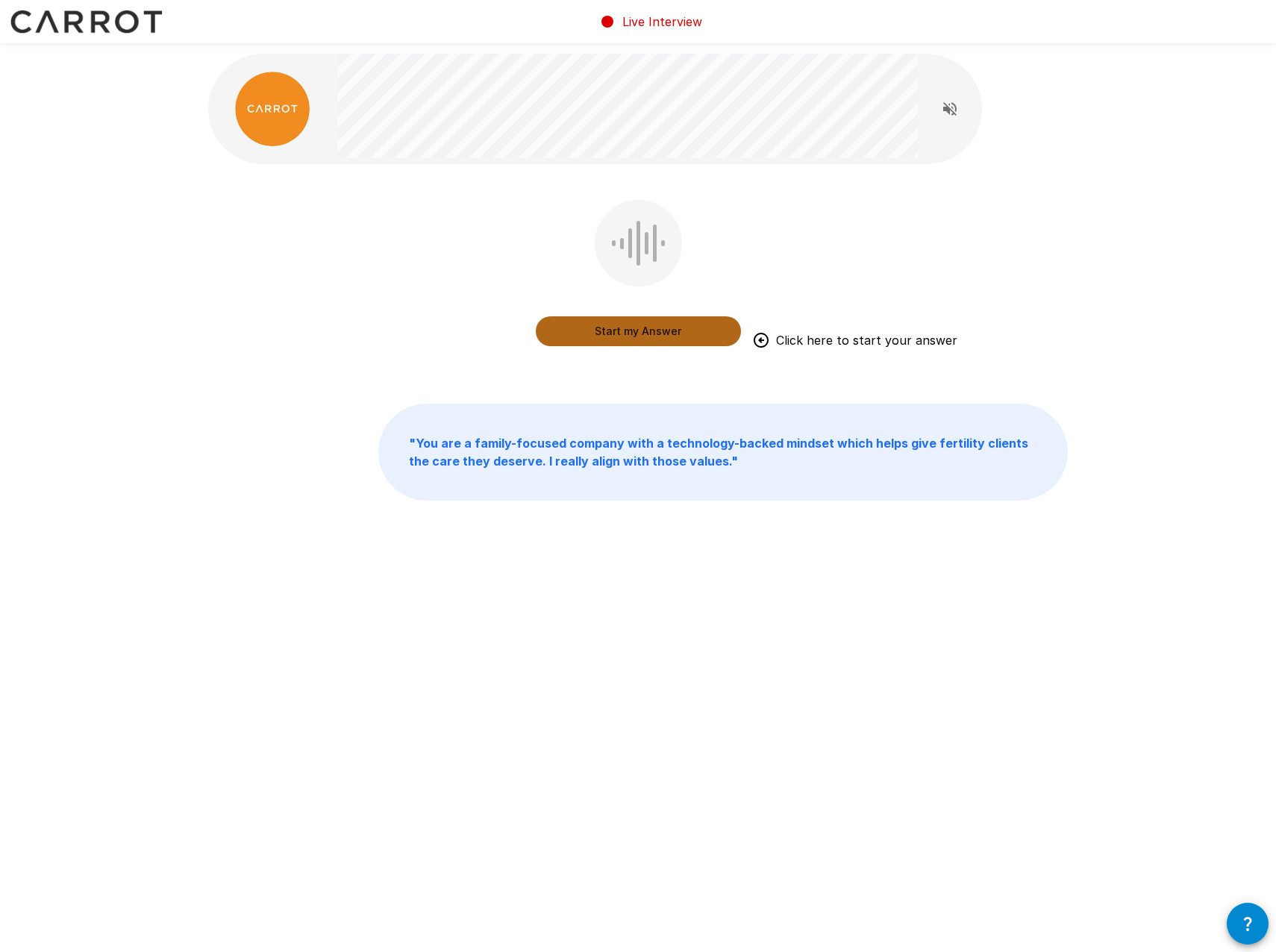
click at [634, 328] on button "Start my Answer" at bounding box center [638, 331] width 205 height 30
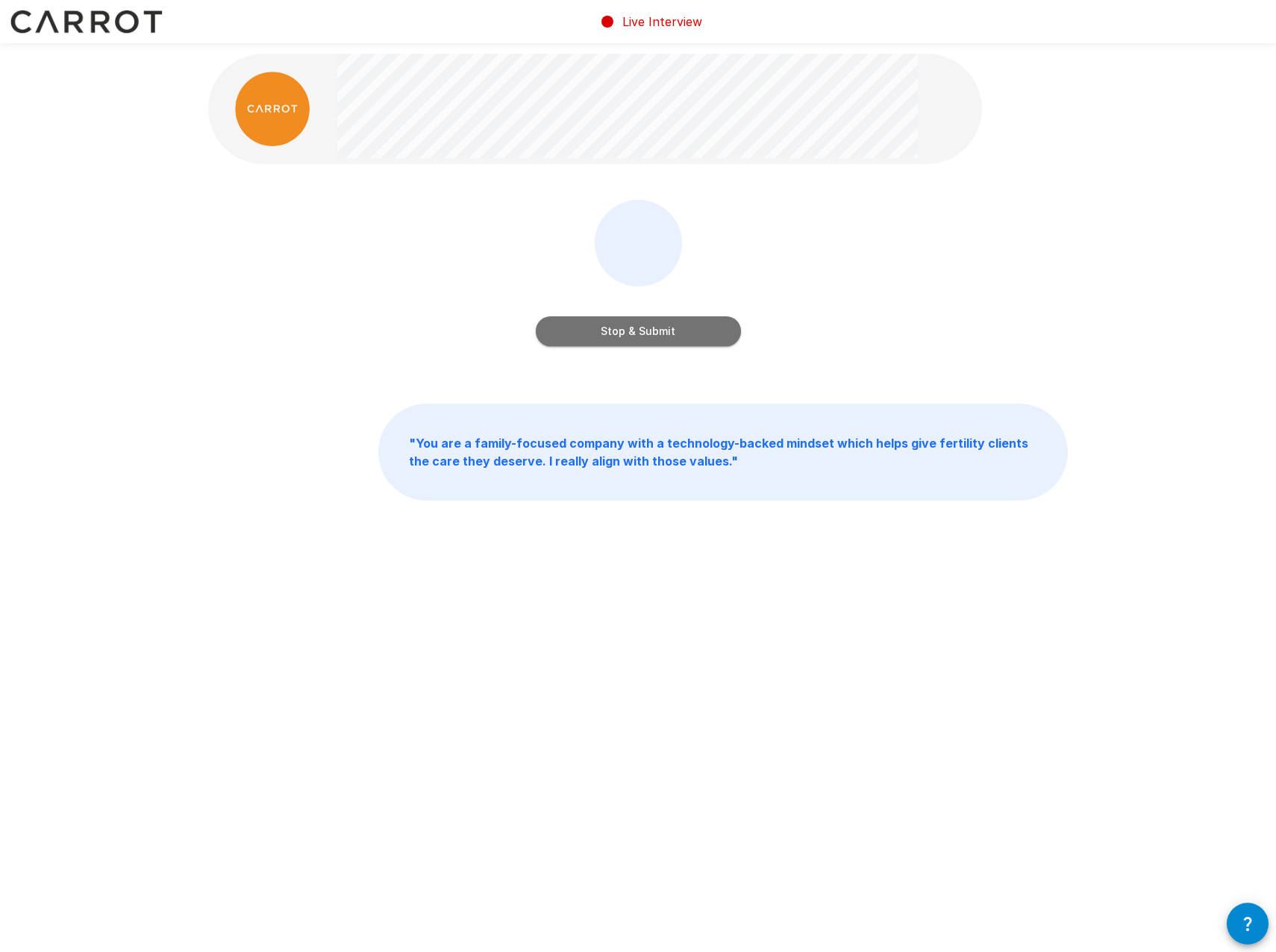
click at [613, 326] on button "Stop & Submit" at bounding box center [638, 331] width 205 height 30
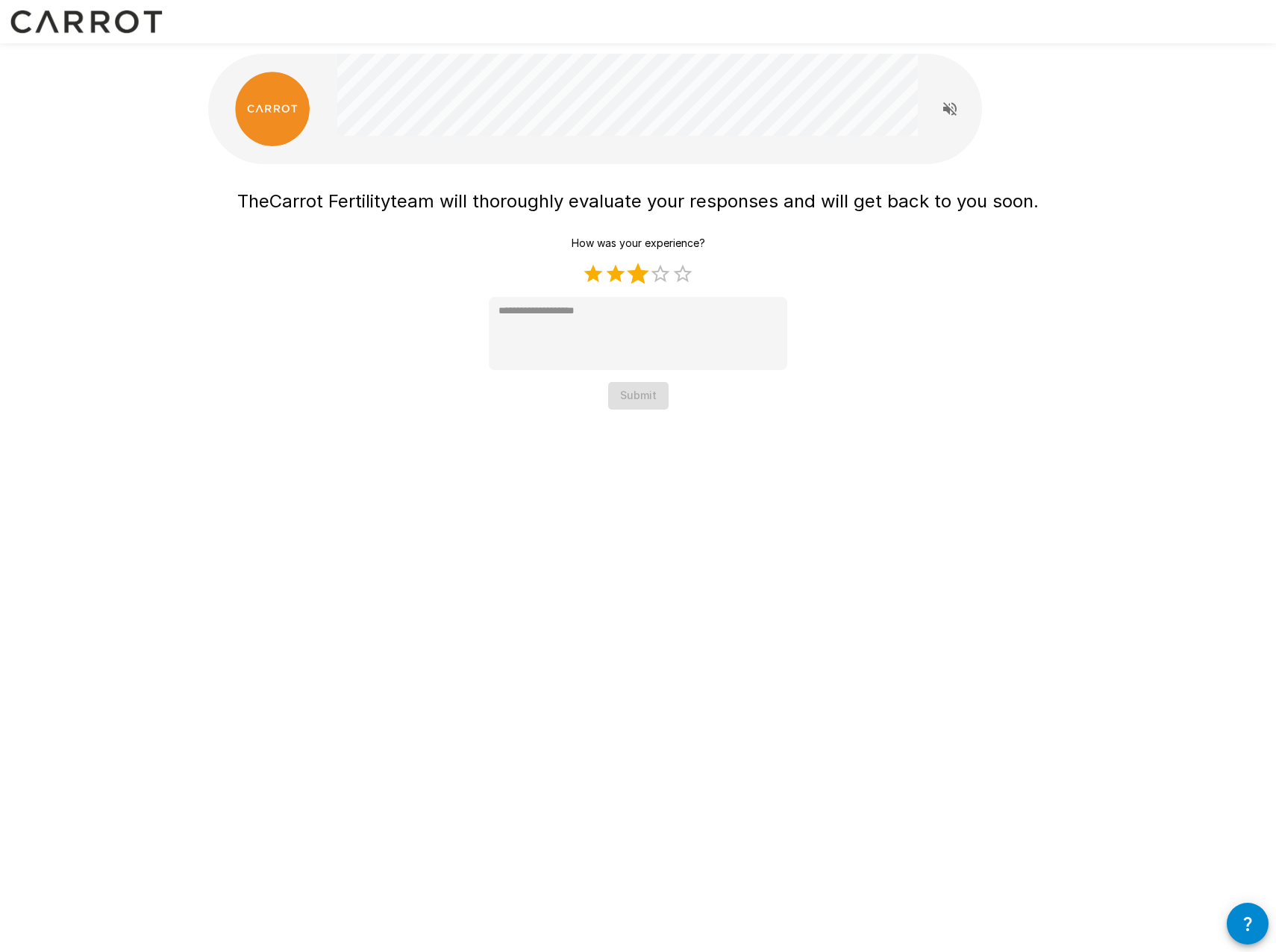
click at [643, 271] on label "3 Stars" at bounding box center [638, 274] width 23 height 23
type textarea "*"
drag, startPoint x: 633, startPoint y: 396, endPoint x: 620, endPoint y: 392, distance: 13.6
click at [633, 395] on button "Submit" at bounding box center [638, 396] width 60 height 28
